Goal: Use online tool/utility: Utilize a website feature to perform a specific function

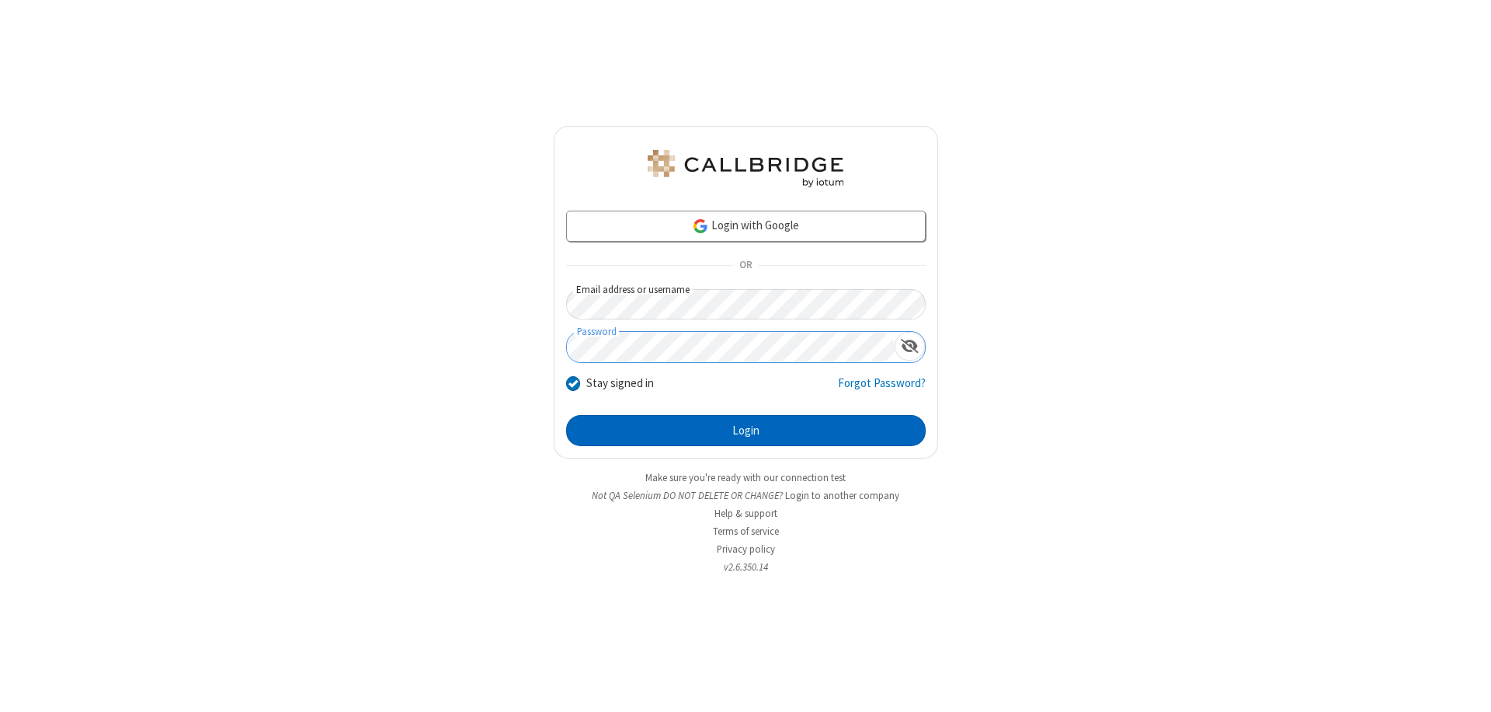
click at [746, 430] on button "Login" at bounding box center [746, 430] width 360 height 31
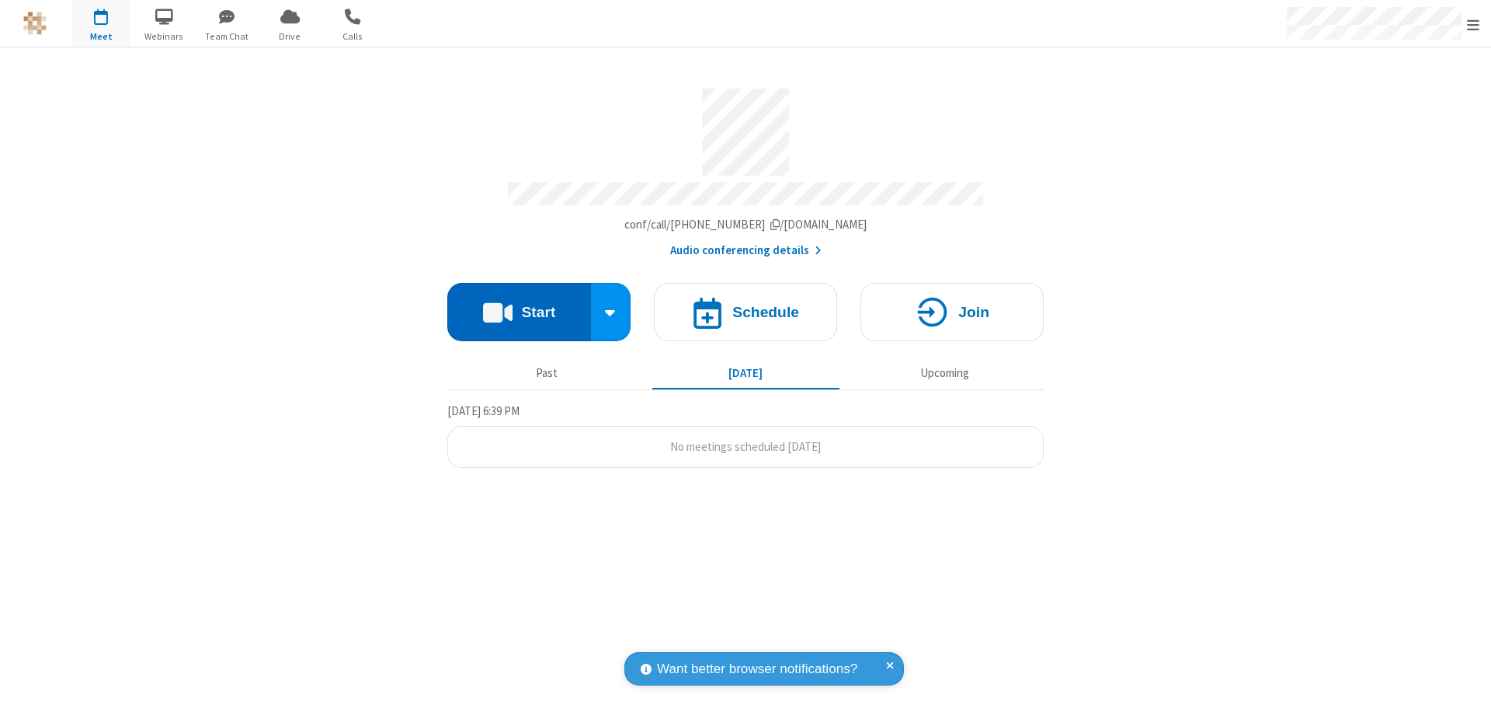
click at [519, 305] on button "Start" at bounding box center [519, 312] width 144 height 58
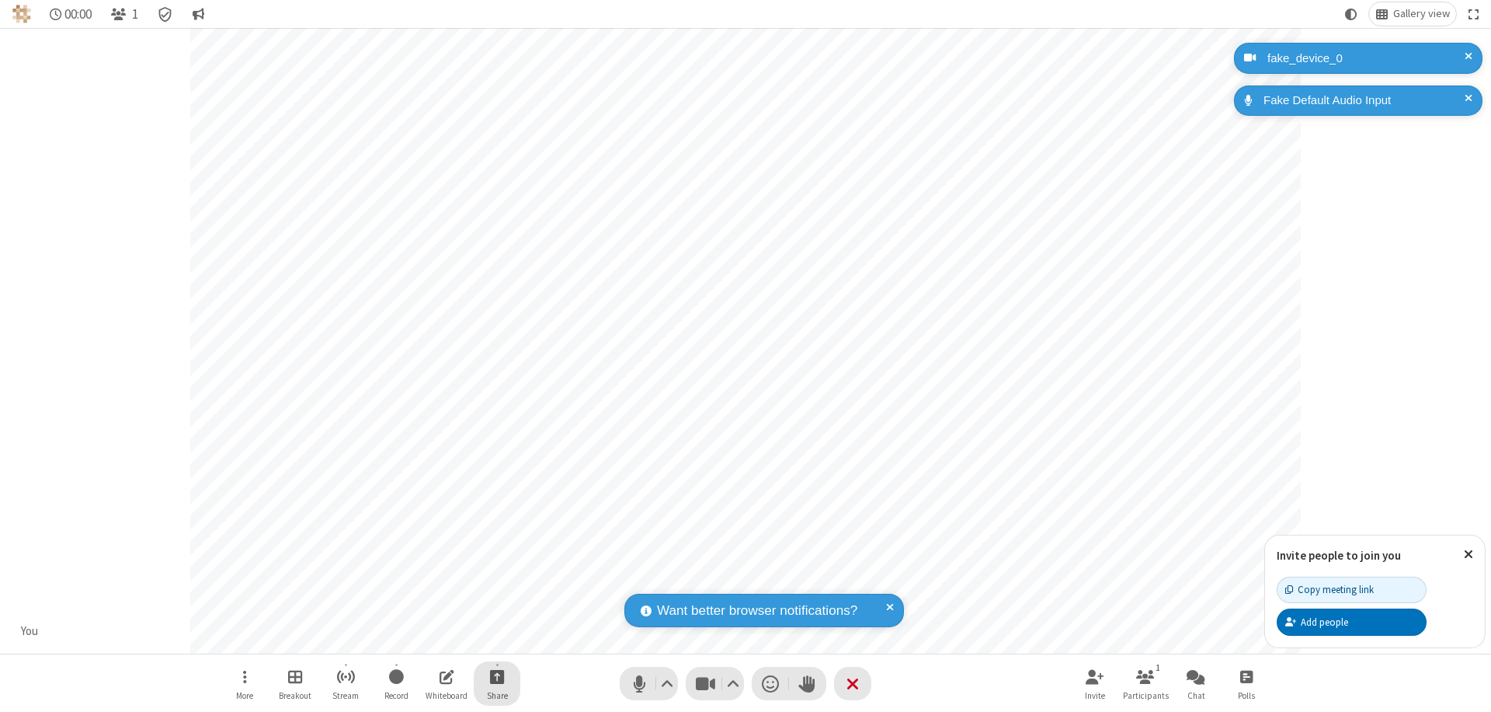
click at [497, 676] on span "Start sharing" at bounding box center [497, 675] width 15 height 19
click at [496, 581] on span "Share additional camera" at bounding box center [506, 584] width 115 height 13
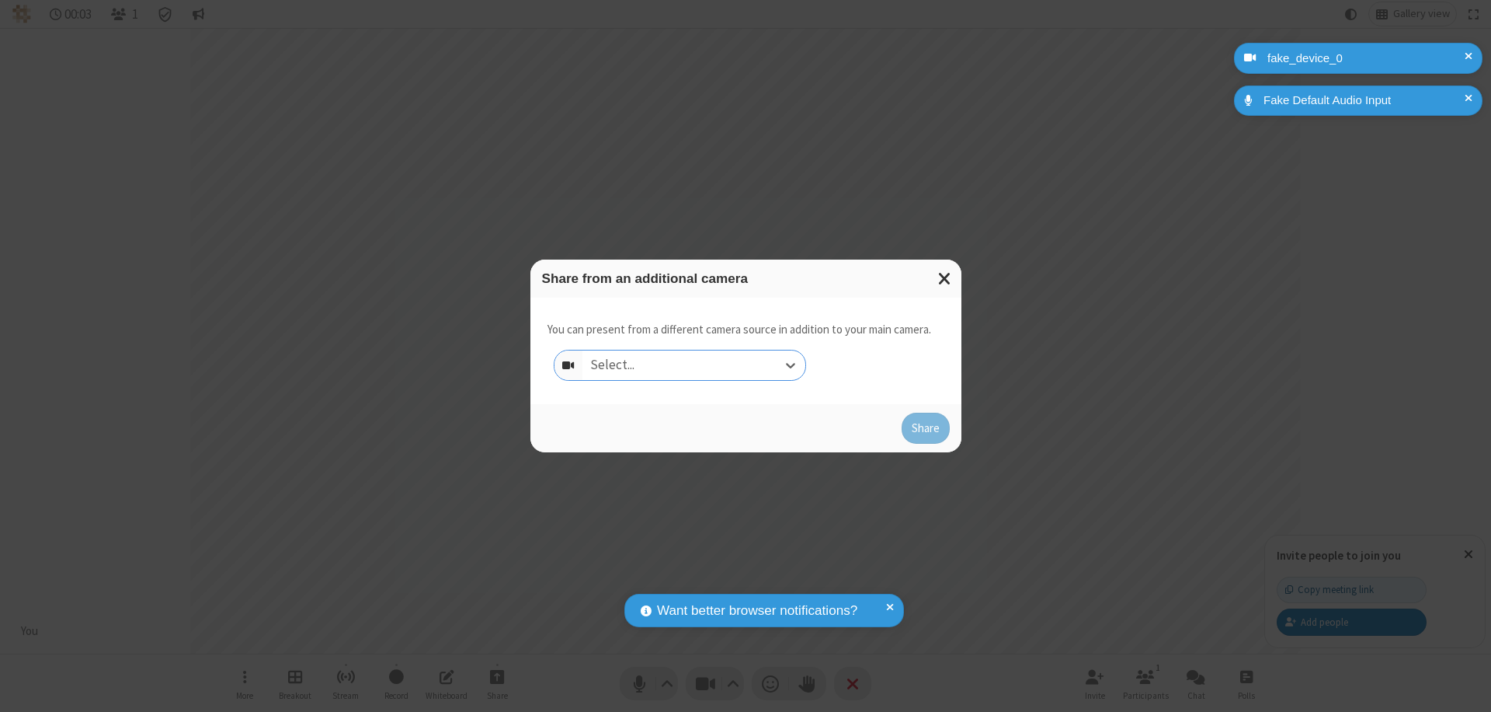
click at [694, 365] on div "Select..." at bounding box center [694, 365] width 223 height 30
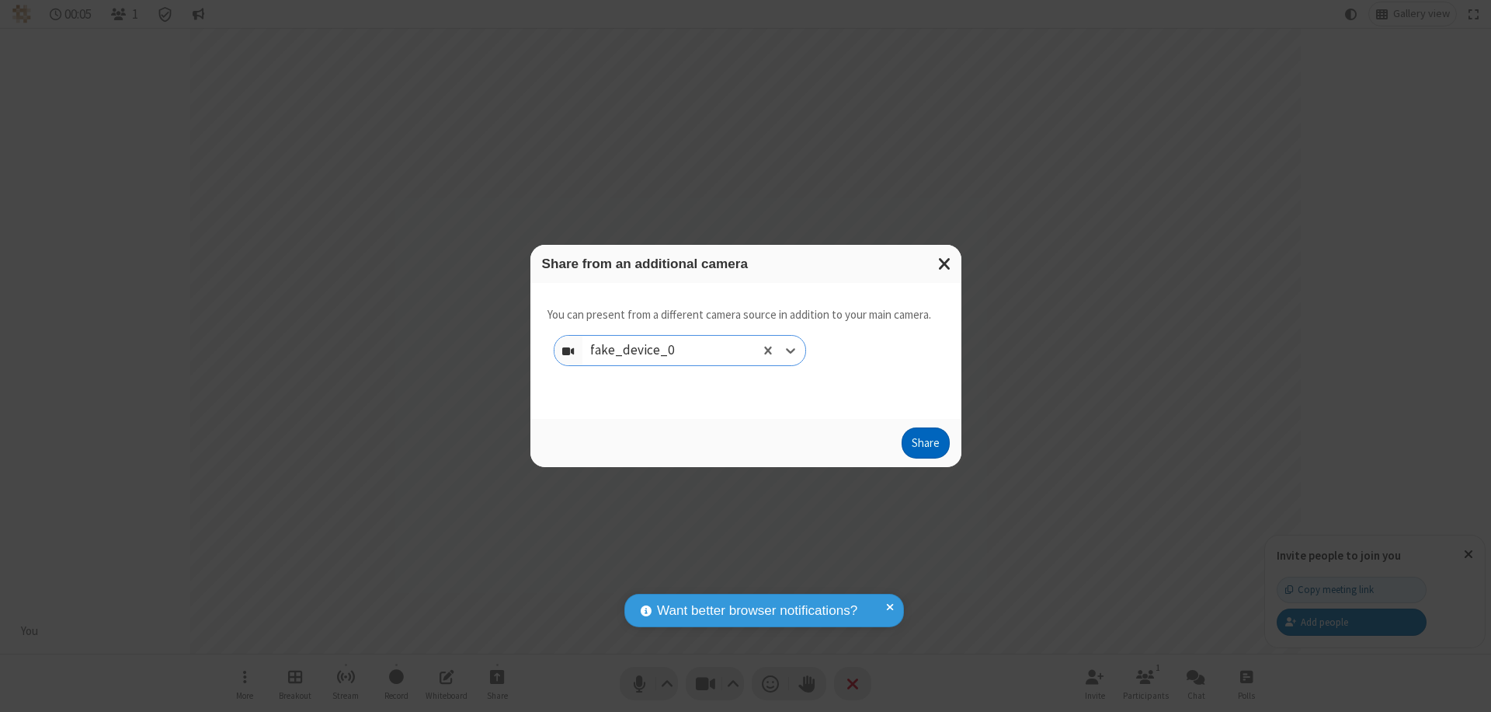
click at [925, 446] on button "Share" at bounding box center [926, 442] width 48 height 31
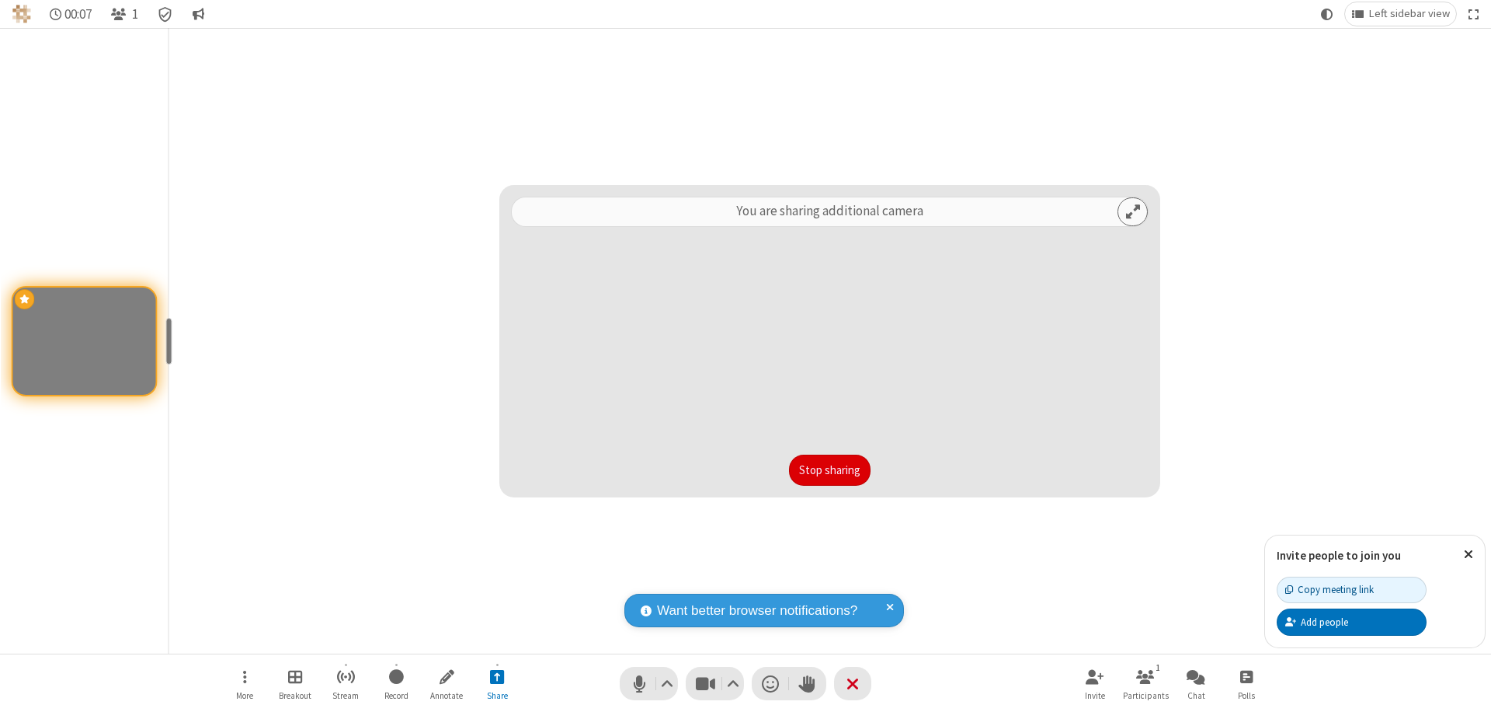
click at [830, 470] on button "Stop sharing" at bounding box center [830, 469] width 82 height 31
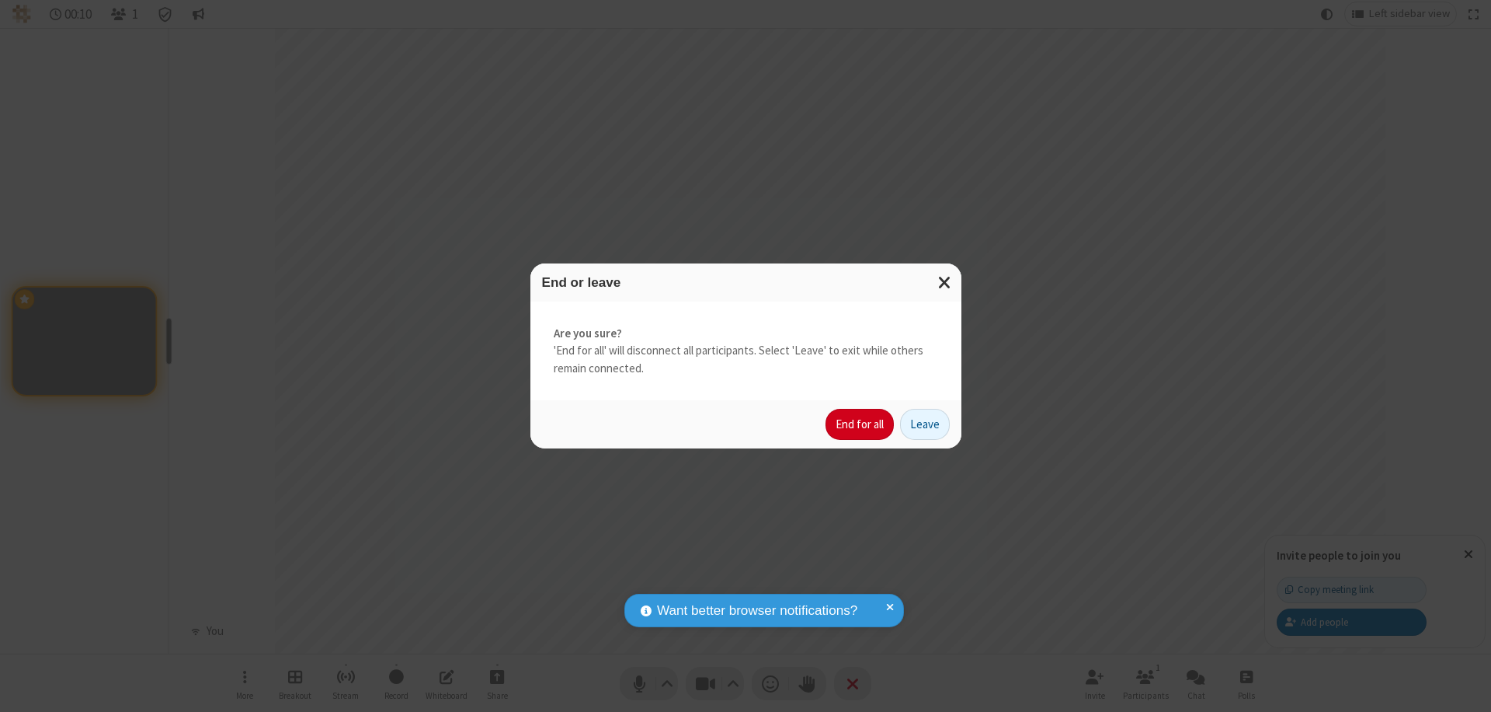
click at [861, 424] on button "End for all" at bounding box center [860, 424] width 68 height 31
